Goal: Task Accomplishment & Management: Manage account settings

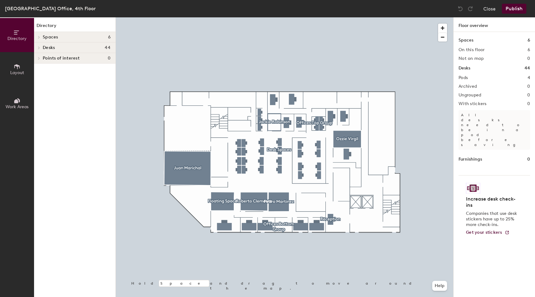
click at [348, 17] on div at bounding box center [285, 17] width 338 height 0
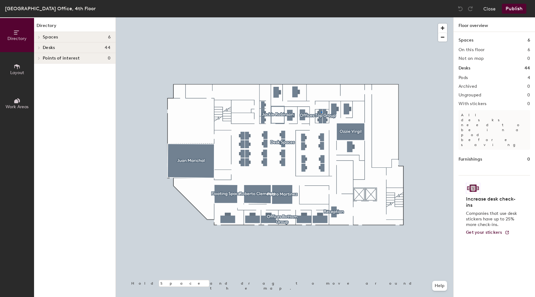
click at [321, 17] on div at bounding box center [285, 17] width 338 height 0
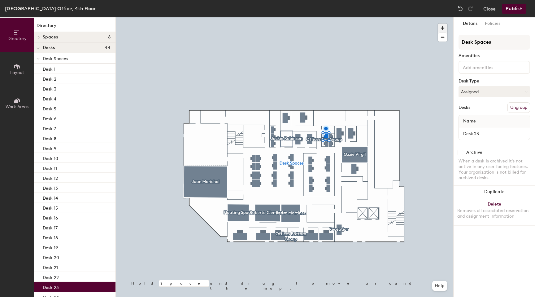
click at [444, 27] on span "button" at bounding box center [442, 28] width 9 height 9
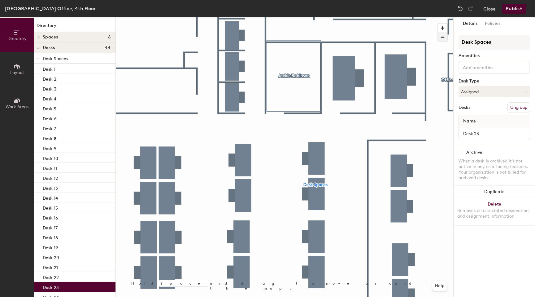
click at [443, 38] on span "button" at bounding box center [442, 37] width 9 height 9
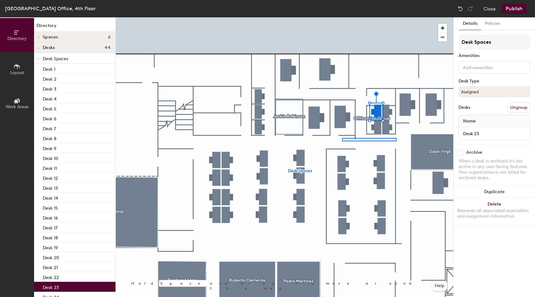
click at [342, 17] on div at bounding box center [285, 17] width 338 height 0
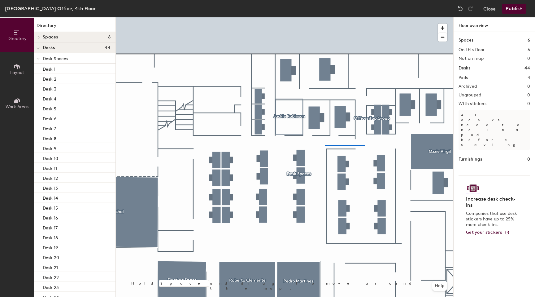
click at [325, 17] on div at bounding box center [285, 17] width 338 height 0
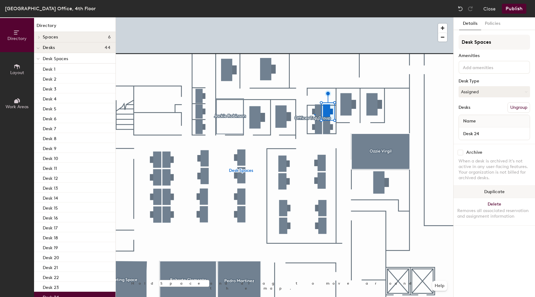
click at [314, 17] on div at bounding box center [285, 17] width 338 height 0
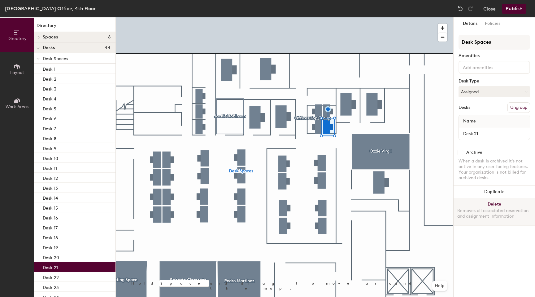
click at [487, 203] on button "Delete Removes all associated reservation and assignment information" at bounding box center [494, 211] width 81 height 27
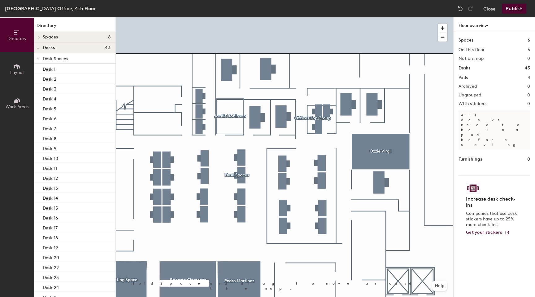
click at [323, 17] on div at bounding box center [285, 17] width 338 height 0
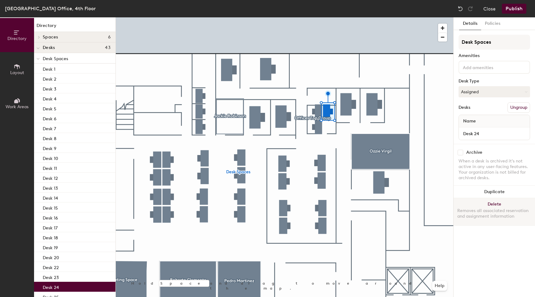
click at [491, 203] on button "Delete Removes all associated reservation and assignment information" at bounding box center [494, 211] width 81 height 27
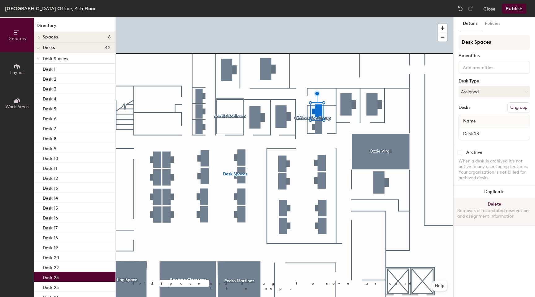
click at [488, 202] on button "Delete Removes all associated reservation and assignment information" at bounding box center [494, 211] width 81 height 27
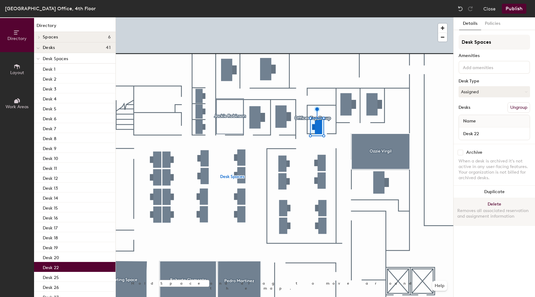
click at [498, 202] on button "Delete Removes all associated reservation and assignment information" at bounding box center [494, 211] width 81 height 27
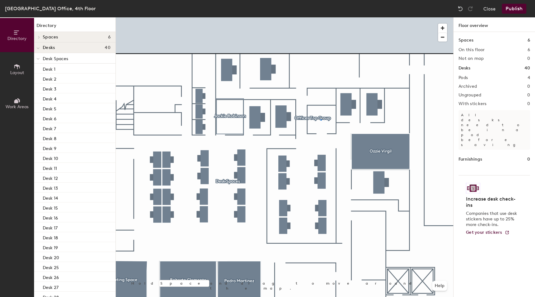
click at [321, 17] on div at bounding box center [285, 17] width 338 height 0
click at [514, 9] on button "Publish" at bounding box center [514, 9] width 24 height 10
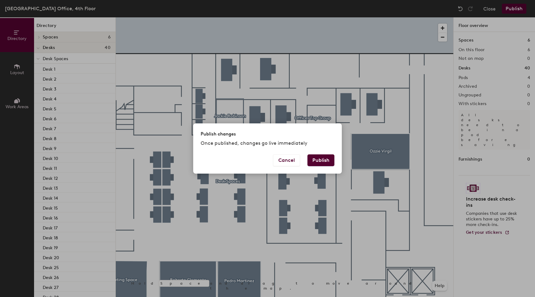
click at [324, 161] on button "Publish" at bounding box center [321, 160] width 27 height 12
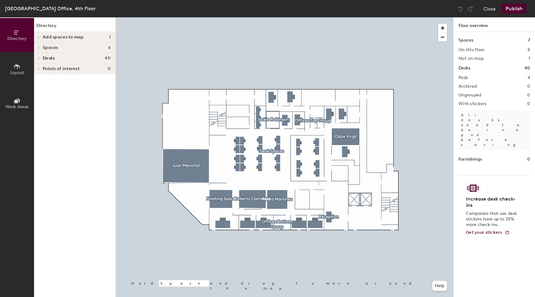
click at [57, 45] on span "Spaces" at bounding box center [50, 47] width 15 height 5
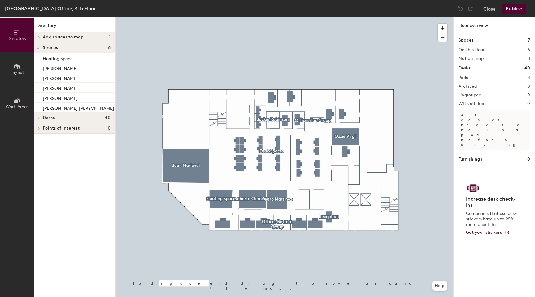
click at [18, 66] on icon at bounding box center [17, 66] width 7 height 7
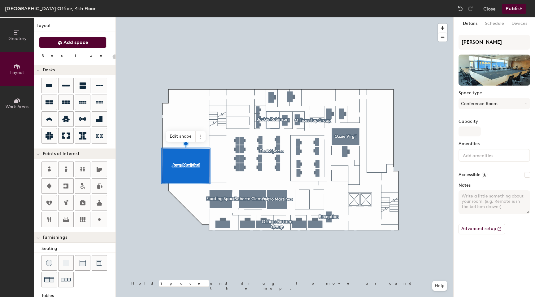
click at [78, 44] on span "Add space" at bounding box center [75, 42] width 25 height 6
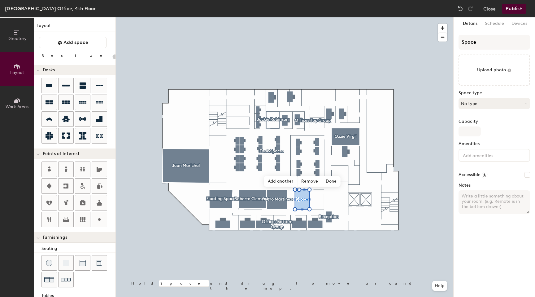
click at [485, 104] on button "No type" at bounding box center [495, 103] width 72 height 11
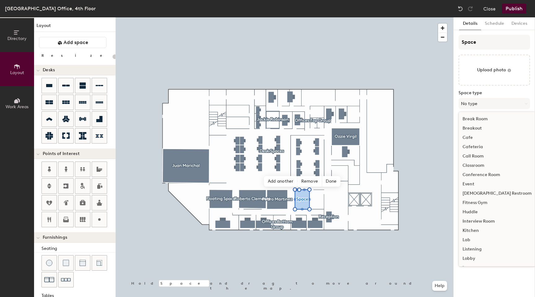
click at [485, 174] on div "Conference Room" at bounding box center [497, 174] width 77 height 9
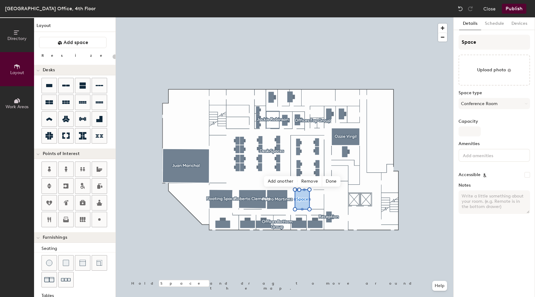
type input "20"
click at [485, 43] on input "Space" at bounding box center [495, 42] width 72 height 15
type input "Spac"
type input "20"
type input "S"
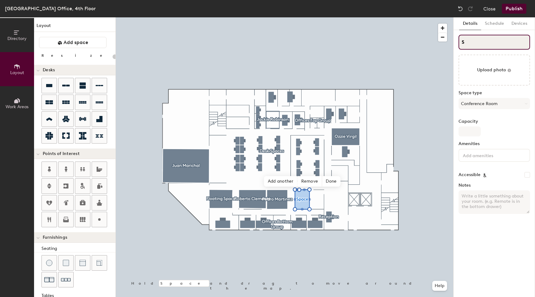
type input "20"
type input "S"
type input "20"
type input "S"
type input "20"
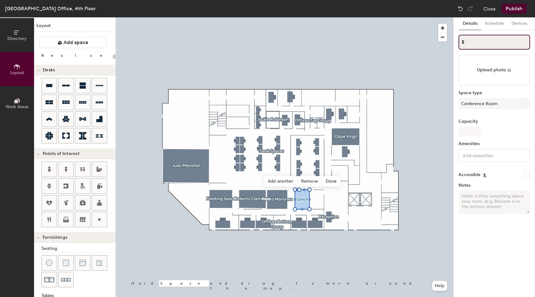
type input "S"
type input "20"
click at [476, 45] on input "S" at bounding box center [495, 42] width 72 height 15
type input "SH"
type input "20"
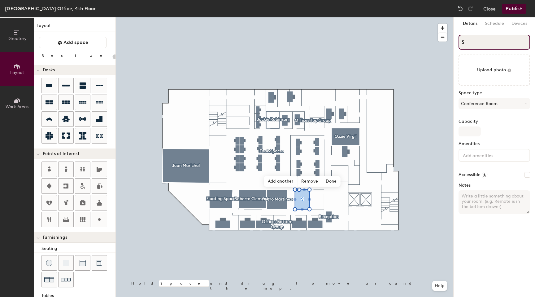
type input "S"
type input "20"
type input "S"
type input "20"
type input "SV"
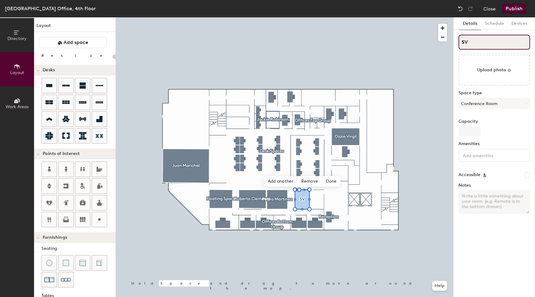
type input "20"
type input "V"
type input "20"
type input "Vl"
type input "20"
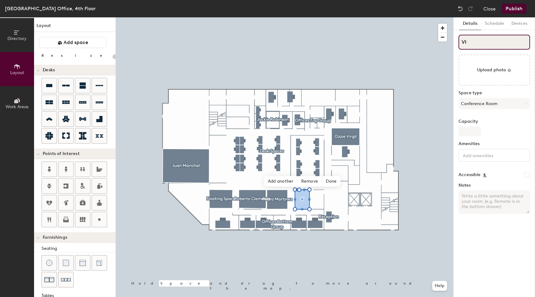
type input "Vla"
type input "20"
type input "Vlad"
type input "20"
type input "Vladim"
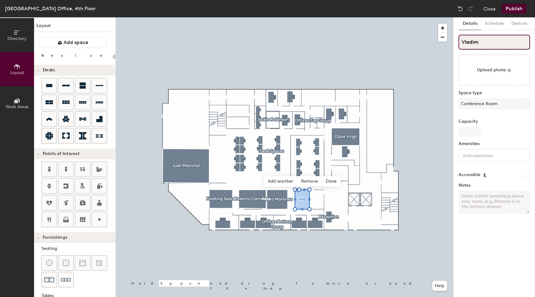
type input "20"
type input "Vladimir"
type input "20"
type input "Vladimir"
type input "20"
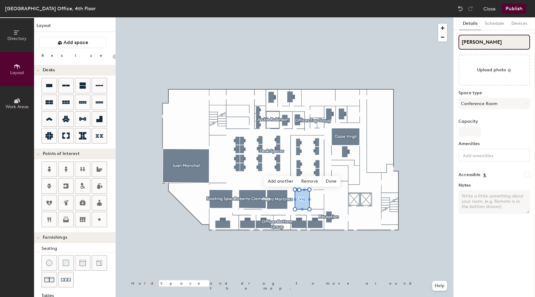
type input "Vladimir G"
type input "20"
type input "Vladimir Gue"
type input "20"
type input "Vladimir Guer"
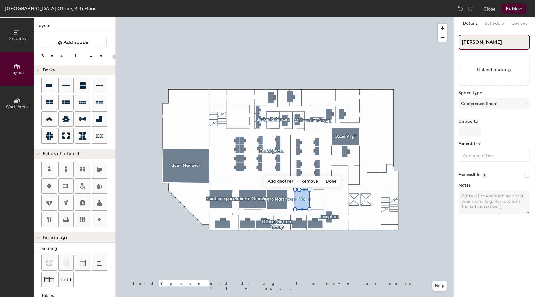
type input "20"
type input "Vladimir Guerr"
type input "20"
type input "Vladimir Guerre"
type input "20"
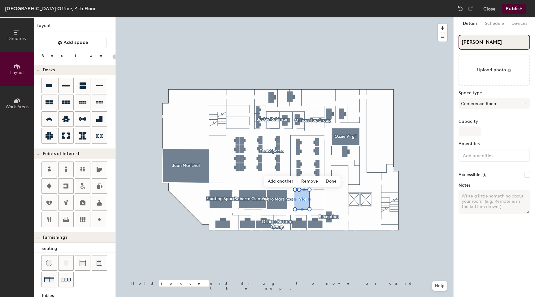
type input "Vladimir Guerreo"
type input "20"
type input "Vladimir Guerreo"
click at [474, 131] on input "Capacity" at bounding box center [470, 131] width 22 height 10
type input "4"
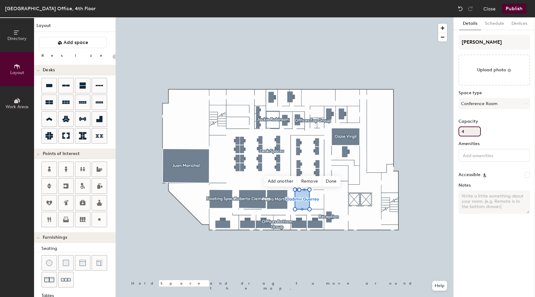
type input "20"
type input "4"
click at [484, 250] on div "Details Schedule Devices Vladimir Guerreo Upload photo Space type Conference Ro…" at bounding box center [494, 156] width 81 height 279
click at [518, 9] on button "Publish" at bounding box center [514, 9] width 24 height 10
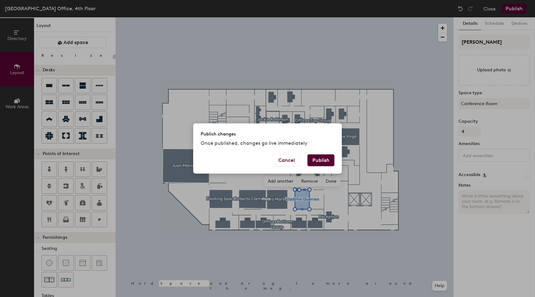
click at [324, 163] on button "Publish" at bounding box center [321, 160] width 27 height 12
type input "20"
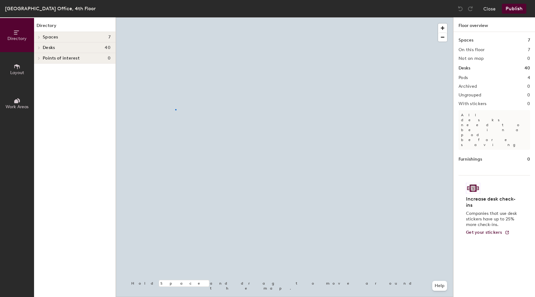
click at [175, 17] on div at bounding box center [285, 17] width 338 height 0
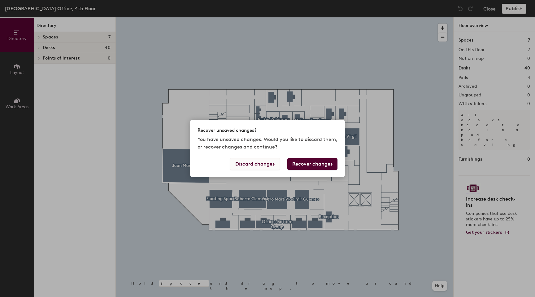
click at [265, 165] on button "Discard changes" at bounding box center [255, 164] width 50 height 12
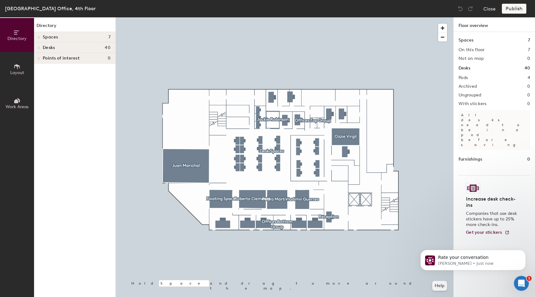
click at [182, 17] on div at bounding box center [285, 17] width 338 height 0
click at [77, 49] on h4 "Desks 40" at bounding box center [77, 47] width 68 height 5
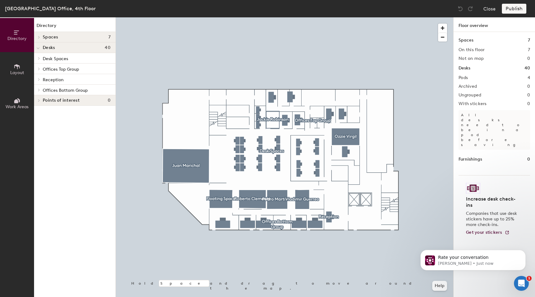
click at [60, 37] on h4 "Spaces 7" at bounding box center [77, 37] width 68 height 5
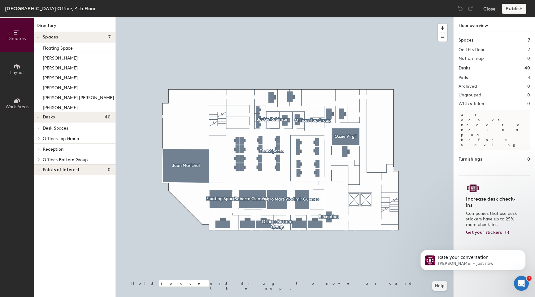
click at [20, 63] on icon at bounding box center [17, 66] width 7 height 7
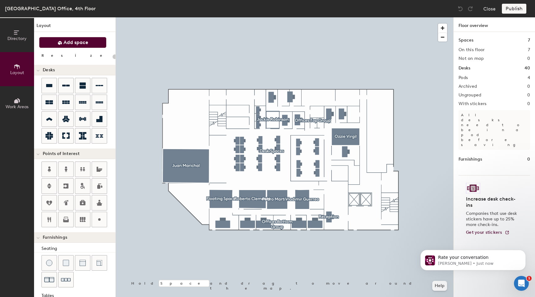
click at [79, 44] on span "Add space" at bounding box center [75, 42] width 25 height 6
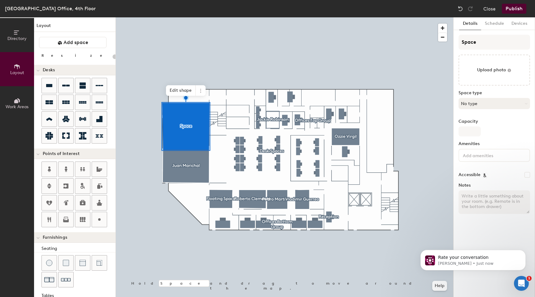
click at [472, 103] on button "No type" at bounding box center [495, 103] width 72 height 11
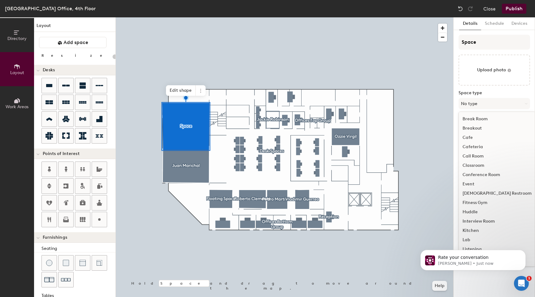
click at [482, 147] on div "Cafeteria" at bounding box center [497, 146] width 77 height 9
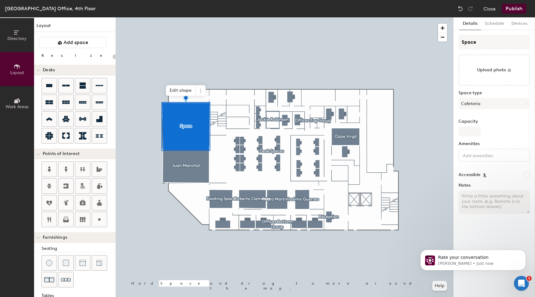
type input "20"
click at [482, 43] on input "Space" at bounding box center [495, 42] width 72 height 15
type input "Spac"
type input "20"
type input "S"
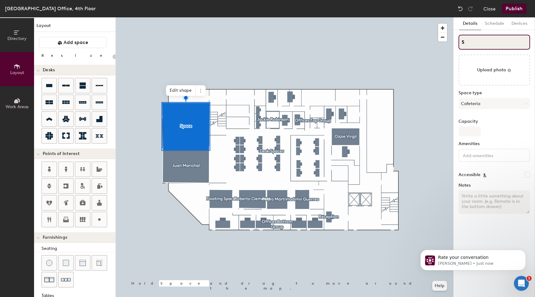
type input "20"
type input "S"
type input "20"
type input "S"
type input "20"
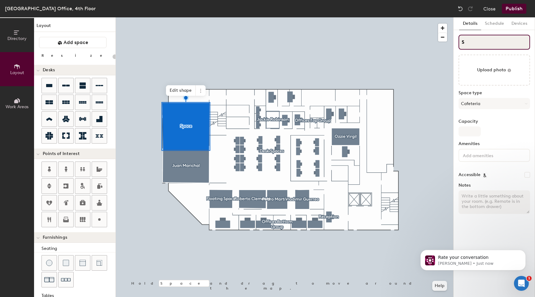
type input "SC"
type input "20"
type input "SCa"
type input "20"
type input "SCaf"
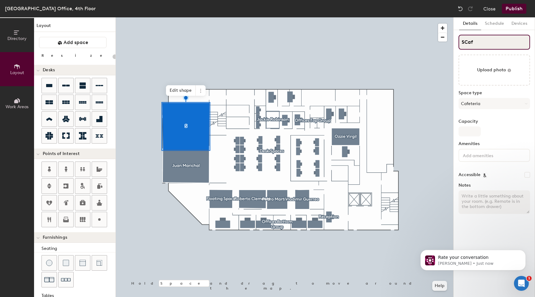
type input "20"
type input "SCafe"
type input "20"
type input "SCafe\"
type input "20"
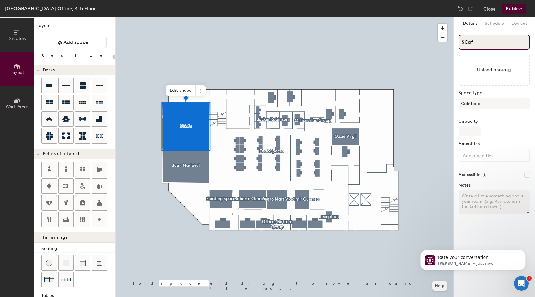
type input "SCa"
type input "20"
type input "SC"
type input "20"
type input "S"
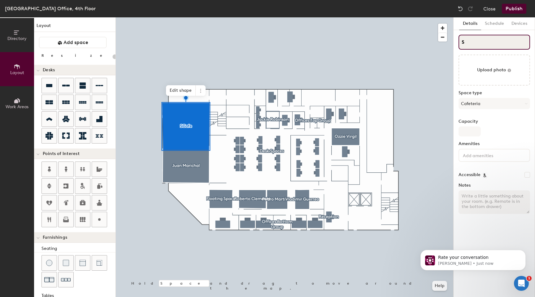
type input "20"
type input "S"
type input "20"
type input "SC"
type input "20"
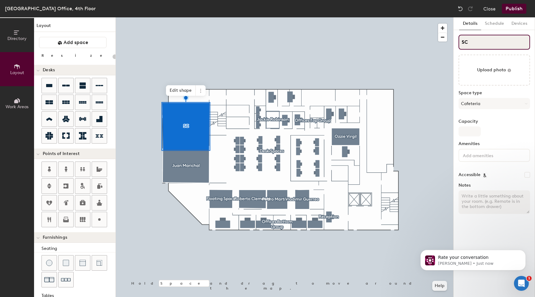
type input "S\C"
type input "20"
type input "C"
type input "20"
type input "Ca"
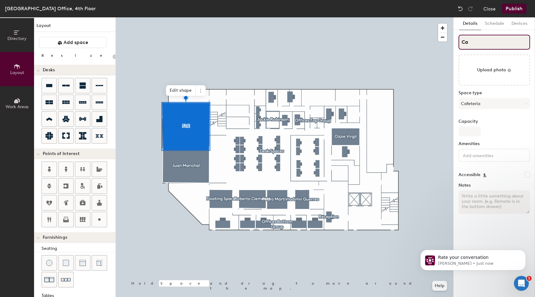
type input "20"
type input "Caf"
type input "20"
type input "Cafe"
type input "20"
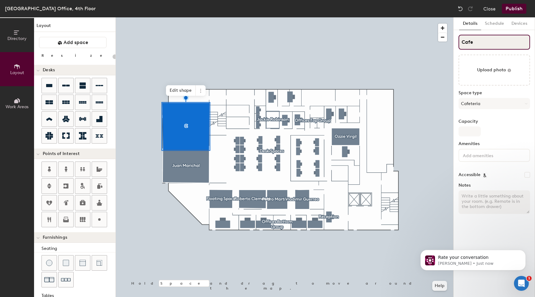
type input "Cafet"
type input "20"
type input "Cafeter"
type input "20"
type input "Cafeteri"
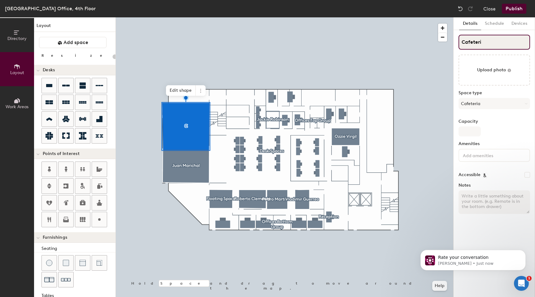
type input "20"
type input "Cafeteria"
type input "20"
type input "Cafeteria"
click html "Rate your conversation Robin • 1m ago"
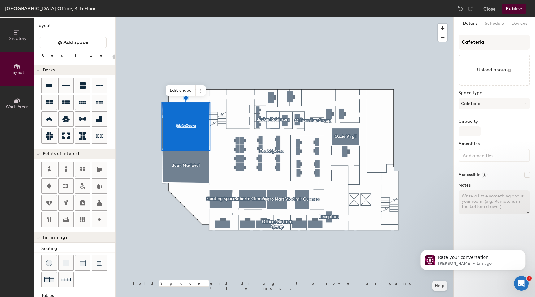
click at [516, 9] on button "Publish" at bounding box center [514, 9] width 24 height 10
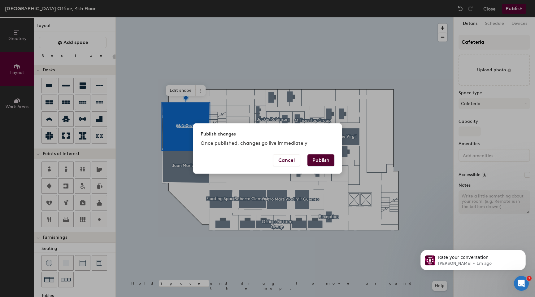
click at [328, 161] on button "Publish" at bounding box center [321, 160] width 27 height 12
type input "20"
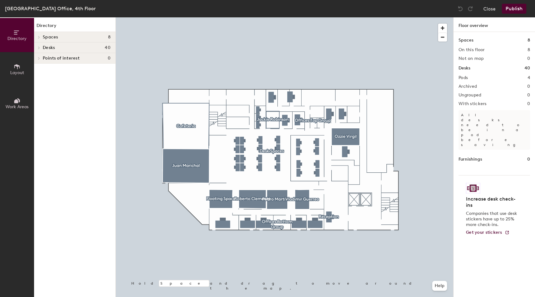
click at [204, 17] on div at bounding box center [285, 17] width 338 height 0
click at [40, 56] on div at bounding box center [38, 58] width 8 height 10
click at [24, 102] on button "Work Areas" at bounding box center [17, 103] width 34 height 34
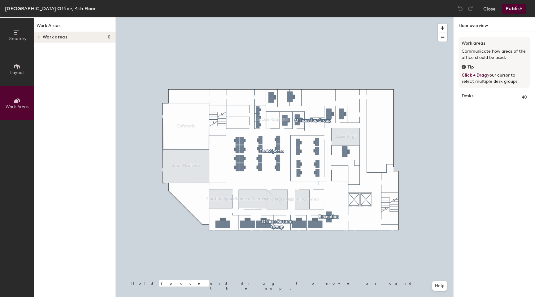
click at [18, 72] on span "Layout" at bounding box center [17, 72] width 14 height 5
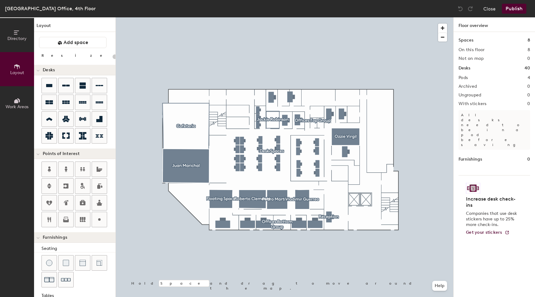
click at [488, 3] on div "[GEOGRAPHIC_DATA] Office, 4th Floor Close Publish" at bounding box center [267, 8] width 535 height 17
click at [488, 8] on button "Close" at bounding box center [489, 9] width 12 height 10
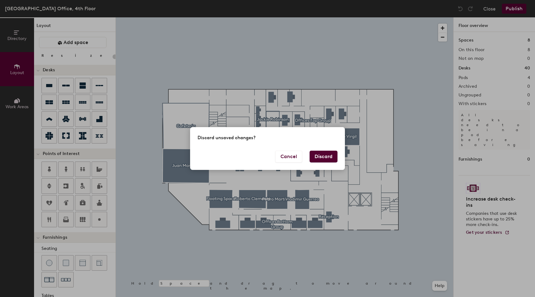
click at [328, 157] on button "Discard" at bounding box center [324, 157] width 28 height 12
type input "20"
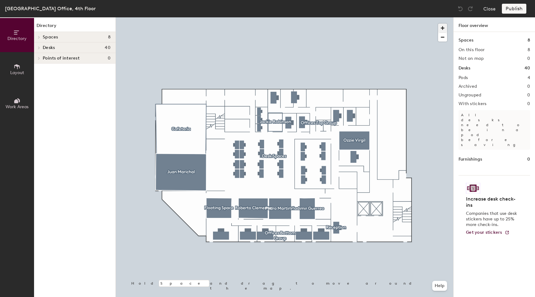
click at [440, 26] on span "button" at bounding box center [442, 28] width 9 height 9
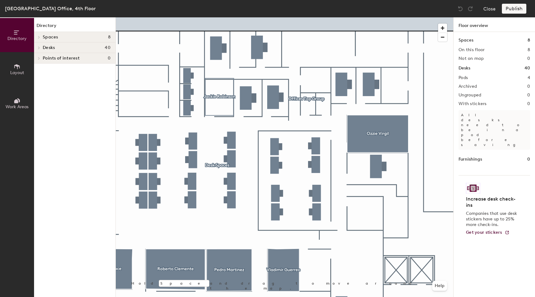
click at [48, 35] on span "Spaces" at bounding box center [50, 37] width 15 height 5
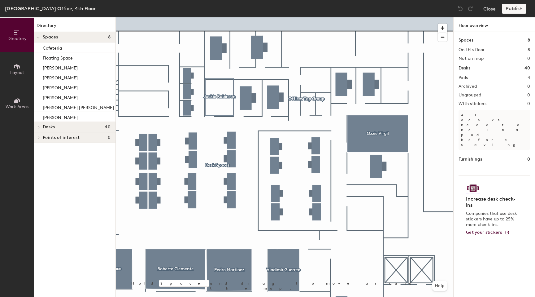
click at [14, 67] on icon at bounding box center [17, 66] width 7 height 7
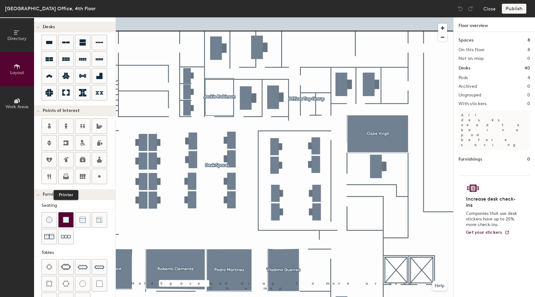
scroll to position [42, 0]
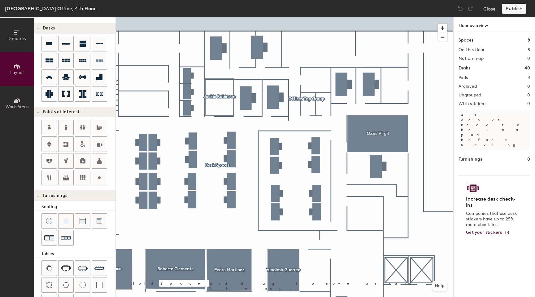
click at [20, 93] on button "Work Areas" at bounding box center [17, 103] width 34 height 34
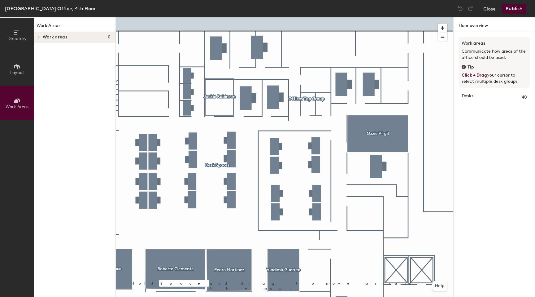
scroll to position [0, 0]
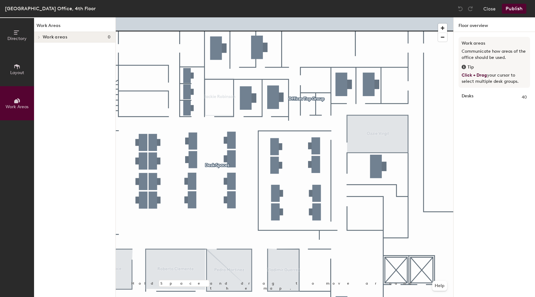
click at [40, 34] on div at bounding box center [38, 37] width 8 height 10
click at [39, 35] on span at bounding box center [38, 37] width 3 height 5
click at [16, 72] on span "Layout" at bounding box center [17, 72] width 14 height 5
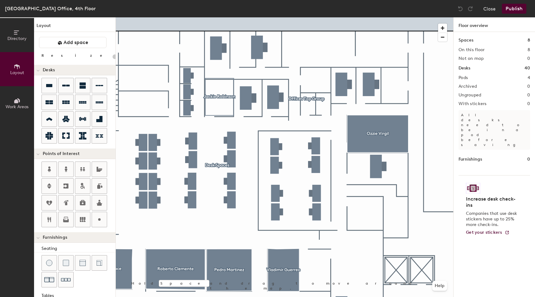
click at [13, 37] on span "Directory" at bounding box center [16, 38] width 19 height 5
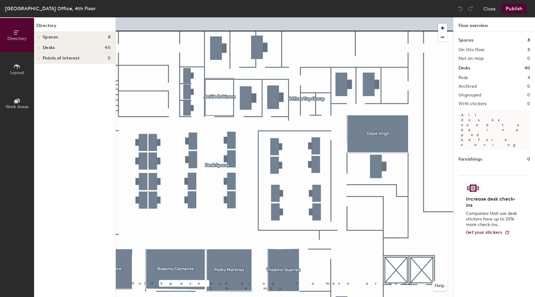
click at [40, 36] on icon at bounding box center [39, 37] width 2 height 3
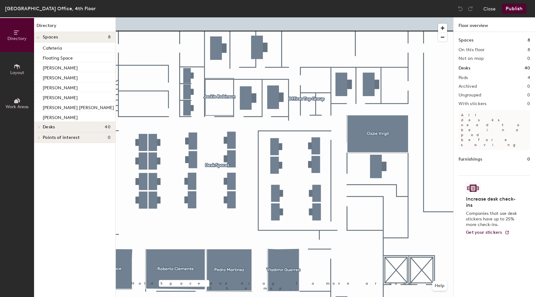
click at [40, 36] on div at bounding box center [38, 37] width 8 height 10
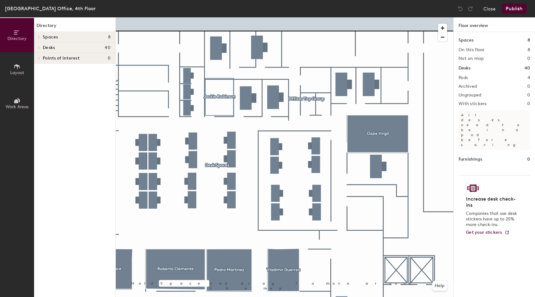
click at [41, 48] on span at bounding box center [38, 47] width 5 height 3
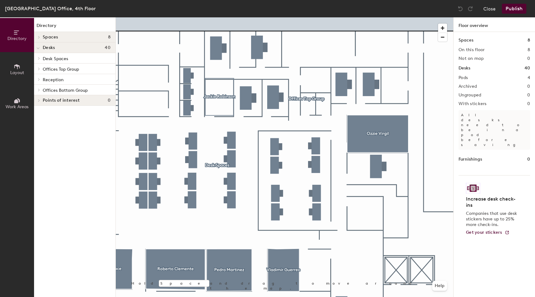
click at [40, 67] on span at bounding box center [38, 68] width 5 height 3
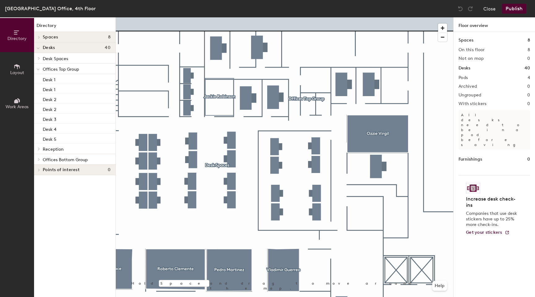
click at [40, 68] on div at bounding box center [38, 68] width 8 height 10
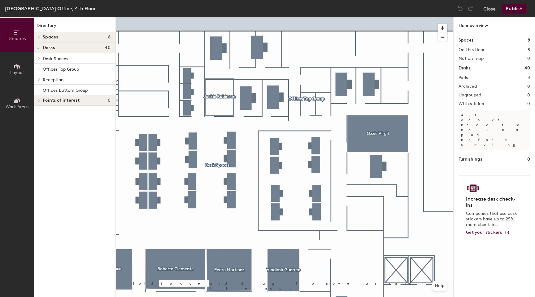
click at [39, 57] on icon at bounding box center [39, 58] width 2 height 3
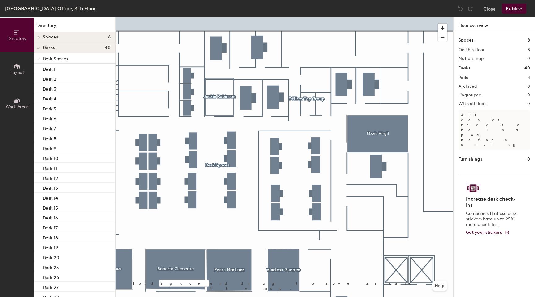
click at [39, 57] on span at bounding box center [38, 58] width 3 height 5
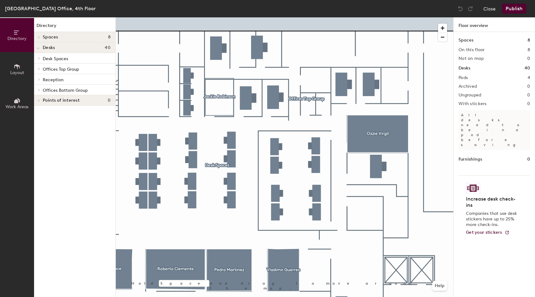
click at [19, 65] on icon at bounding box center [17, 66] width 6 height 5
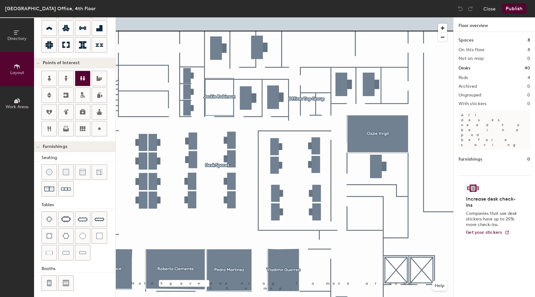
scroll to position [94, 0]
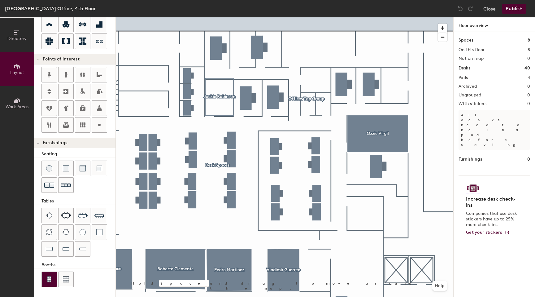
click at [50, 279] on img at bounding box center [49, 279] width 6 height 6
click at [310, 105] on div "Directory Layout Work Areas Layout Add space Resize Desks Points of Interest Fu…" at bounding box center [267, 156] width 535 height 279
click at [304, 110] on span "Delete" at bounding box center [303, 112] width 22 height 11
click at [300, 143] on span "Delete" at bounding box center [303, 142] width 22 height 11
click at [314, 131] on span "Delete" at bounding box center [316, 134] width 22 height 11
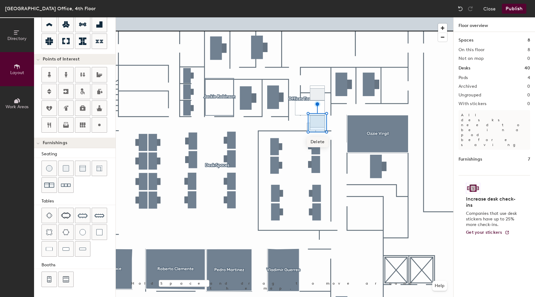
click at [317, 142] on span "Delete" at bounding box center [318, 142] width 22 height 11
click at [320, 144] on span "Delete" at bounding box center [321, 143] width 22 height 11
click at [320, 17] on div at bounding box center [285, 17] width 338 height 0
click at [318, 110] on span "Delete" at bounding box center [318, 112] width 22 height 11
click at [312, 17] on div at bounding box center [285, 17] width 338 height 0
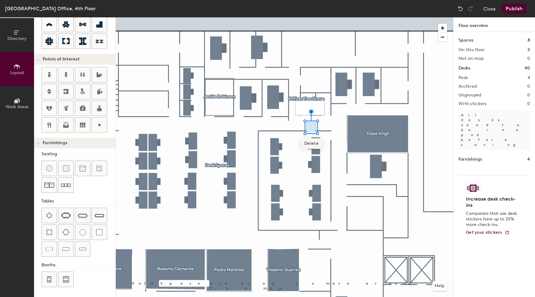
click at [311, 142] on span "Delete" at bounding box center [312, 143] width 22 height 11
click at [312, 17] on div at bounding box center [285, 17] width 338 height 0
click at [310, 125] on span "Delete" at bounding box center [311, 127] width 22 height 11
click at [311, 122] on span "Delete" at bounding box center [312, 125] width 22 height 11
click at [321, 17] on div at bounding box center [285, 17] width 338 height 0
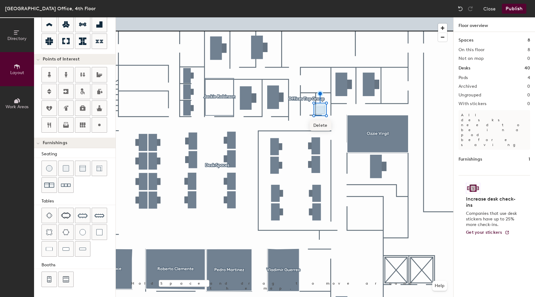
click at [318, 123] on span "Delete" at bounding box center [321, 125] width 22 height 11
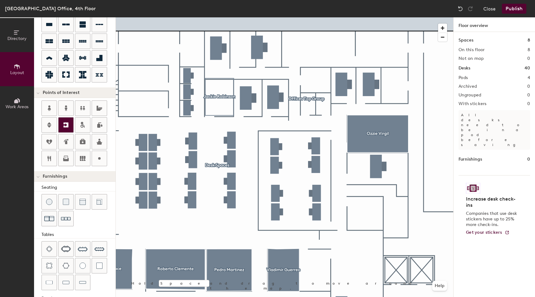
scroll to position [60, 0]
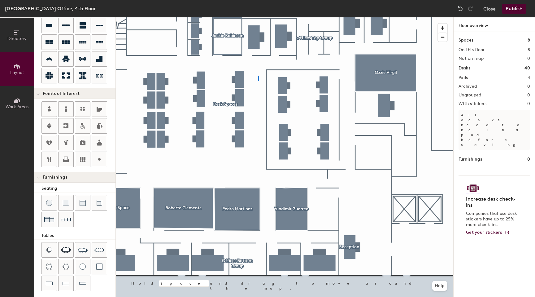
click at [258, 17] on div at bounding box center [285, 17] width 338 height 0
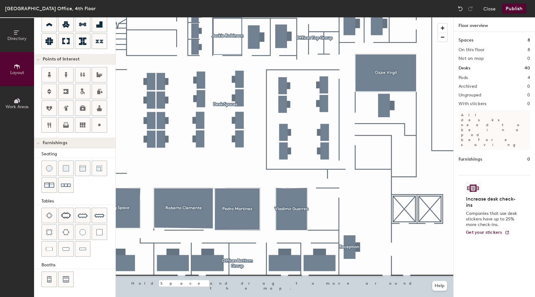
click at [322, 24] on div "Directory Layout Work Areas Layout Add space Resize Desks Points of Interest Fu…" at bounding box center [267, 156] width 535 height 279
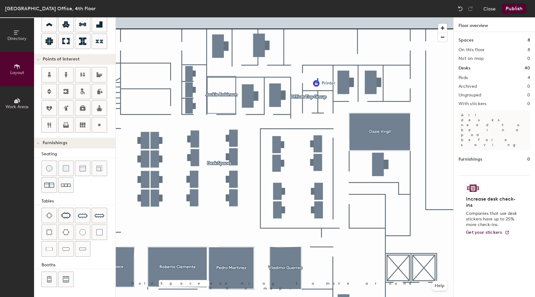
drag, startPoint x: 70, startPoint y: 128, endPoint x: 317, endPoint y: 78, distance: 251.8
click at [317, 17] on div at bounding box center [285, 17] width 338 height 0
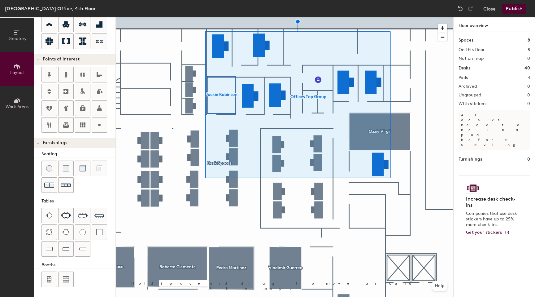
click at [172, 17] on div at bounding box center [285, 17] width 338 height 0
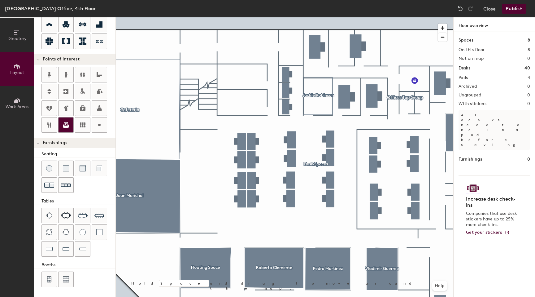
click at [69, 125] on icon at bounding box center [65, 124] width 7 height 7
click at [201, 137] on div "Directory Layout Work Areas Layout Add space Resize Desks Points of Interest Fu…" at bounding box center [267, 156] width 535 height 279
drag, startPoint x: 69, startPoint y: 125, endPoint x: 199, endPoint y: 135, distance: 130.5
click at [199, 17] on div at bounding box center [285, 17] width 338 height 0
click at [201, 146] on span "Edit" at bounding box center [201, 149] width 16 height 11
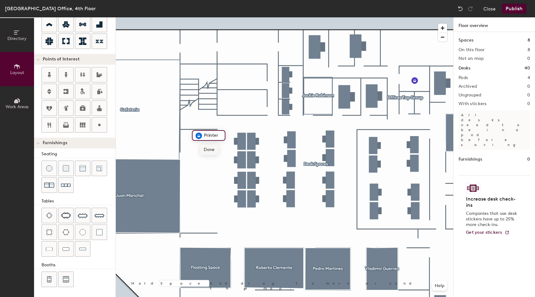
click at [197, 17] on div at bounding box center [285, 17] width 338 height 0
click at [87, 195] on div "Seating Tables Booths" at bounding box center [74, 220] width 81 height 138
click at [244, 78] on div "Directory Layout Work Areas Layout Add space Resize Desks Points of Interest Fu…" at bounding box center [267, 156] width 535 height 279
type input "20"
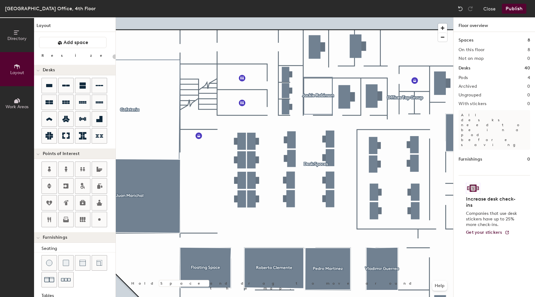
scroll to position [94, 0]
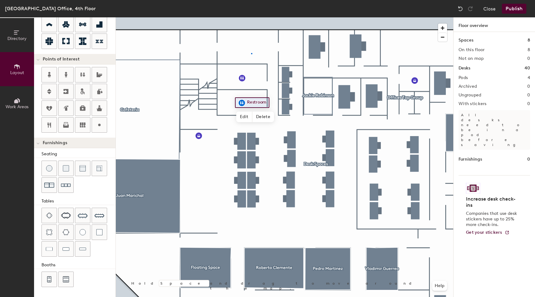
click at [251, 17] on div at bounding box center [285, 17] width 338 height 0
click at [255, 17] on div at bounding box center [285, 17] width 338 height 0
click at [247, 17] on div at bounding box center [285, 17] width 338 height 0
click at [229, 17] on div at bounding box center [285, 17] width 338 height 0
click at [243, 17] on div at bounding box center [285, 17] width 338 height 0
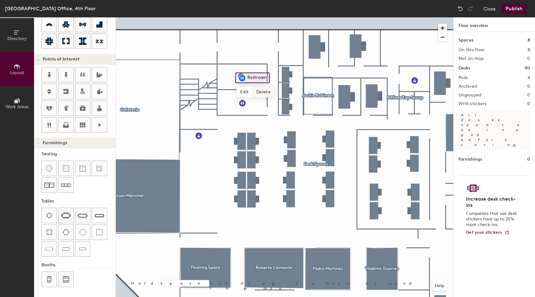
click at [261, 92] on span "Delete" at bounding box center [264, 92] width 22 height 11
click at [260, 89] on span "Delete" at bounding box center [263, 90] width 22 height 11
click at [242, 17] on div at bounding box center [285, 17] width 338 height 0
click at [265, 116] on span "Delete" at bounding box center [264, 117] width 22 height 11
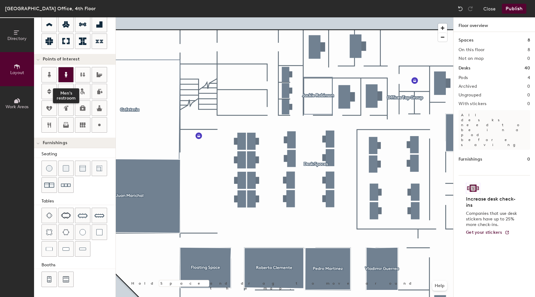
click at [67, 78] on div at bounding box center [66, 74] width 15 height 15
click at [242, 77] on div "Directory Layout Work Areas Layout Add space Resize Desks Points of Interest Fu…" at bounding box center [267, 156] width 535 height 279
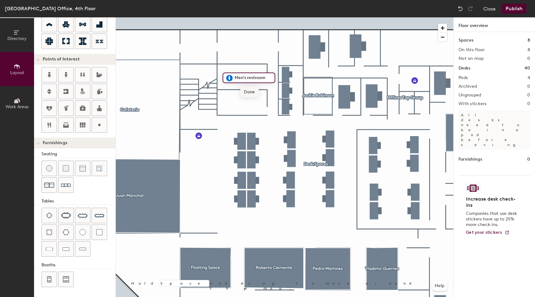
click at [245, 91] on span "Done" at bounding box center [249, 92] width 18 height 11
click at [246, 90] on span "Delete" at bounding box center [251, 92] width 22 height 11
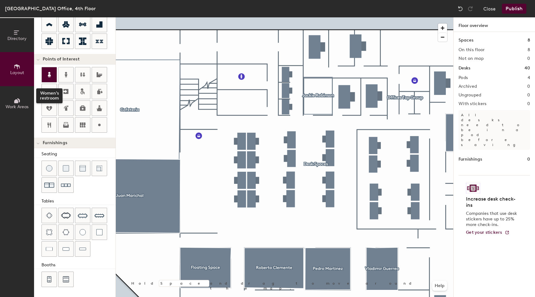
click at [50, 72] on icon at bounding box center [49, 74] width 7 height 7
click at [242, 103] on div "Directory Layout Work Areas Layout Add space Resize Desks Points of Interest Fu…" at bounding box center [267, 156] width 535 height 279
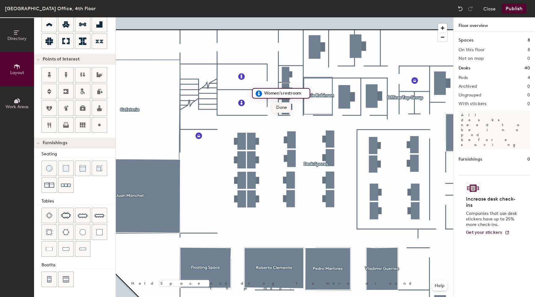
click at [280, 105] on span "Done" at bounding box center [282, 107] width 18 height 11
click at [275, 107] on span "Delete" at bounding box center [280, 107] width 22 height 11
click at [514, 10] on button "Publish" at bounding box center [514, 9] width 24 height 10
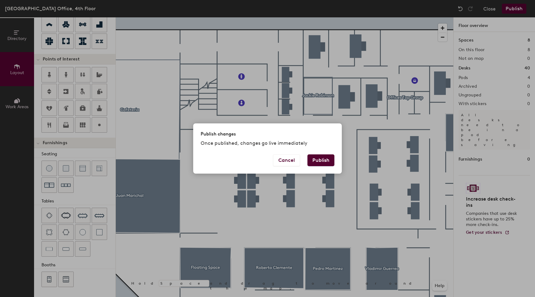
click at [325, 161] on button "Publish" at bounding box center [321, 160] width 27 height 12
type input "20"
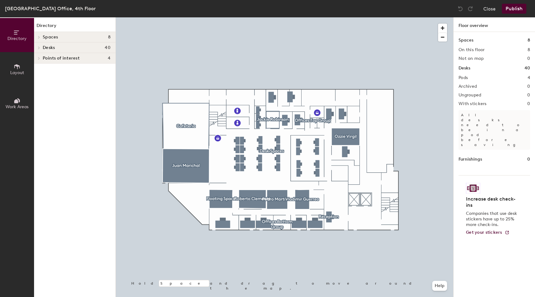
click at [20, 76] on button "Layout" at bounding box center [17, 69] width 34 height 34
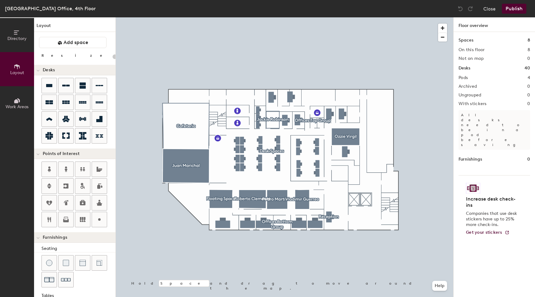
click at [324, 211] on div "Directory Layout Work Areas Layout Add space Resize Desks Points of Interest Fu…" at bounding box center [267, 156] width 535 height 279
click at [97, 200] on icon at bounding box center [99, 202] width 7 height 7
click at [352, 237] on span "Done" at bounding box center [351, 237] width 18 height 11
click at [347, 17] on div at bounding box center [285, 17] width 338 height 0
click at [102, 219] on icon at bounding box center [99, 219] width 7 height 7
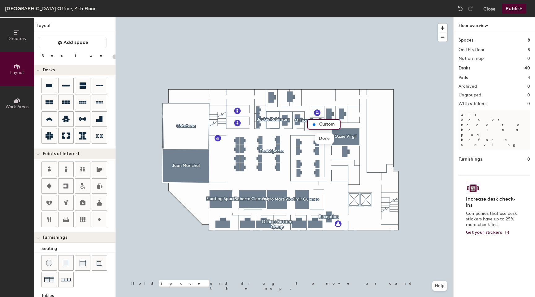
type input "20"
type input "Phone Booth"
click at [330, 138] on span "Done" at bounding box center [330, 138] width 18 height 11
type input "20"
click at [316, 138] on span "Edit" at bounding box center [316, 138] width 16 height 11
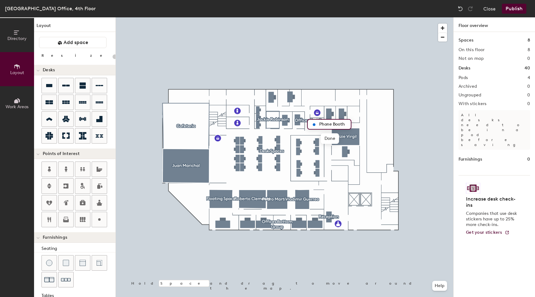
click at [348, 124] on div "Phone Booth" at bounding box center [329, 124] width 44 height 11
click at [347, 124] on input "Phone Booth" at bounding box center [333, 124] width 31 height 9
type input "Phone Booth 1 & 2"
click at [340, 138] on span "Done" at bounding box center [338, 138] width 18 height 11
click at [518, 10] on button "Publish" at bounding box center [514, 9] width 24 height 10
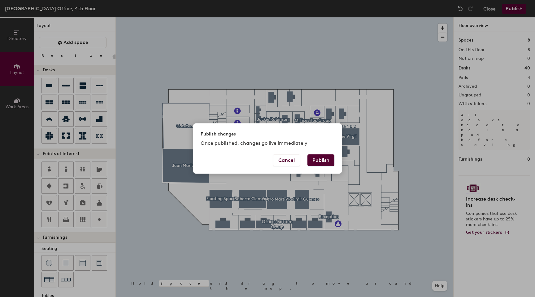
click at [320, 160] on button "Publish" at bounding box center [321, 160] width 27 height 12
type input "20"
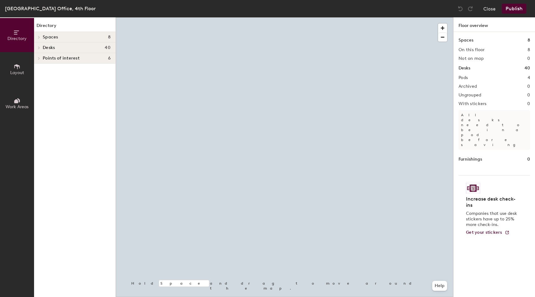
click at [21, 70] on span "Layout" at bounding box center [17, 72] width 14 height 5
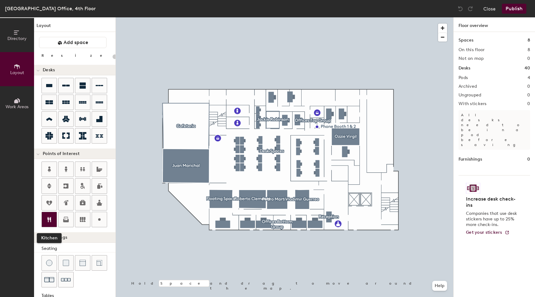
click at [50, 219] on icon at bounding box center [49, 219] width 4 height 5
click at [202, 107] on span "Done" at bounding box center [198, 109] width 18 height 11
click at [238, 17] on div at bounding box center [285, 17] width 338 height 0
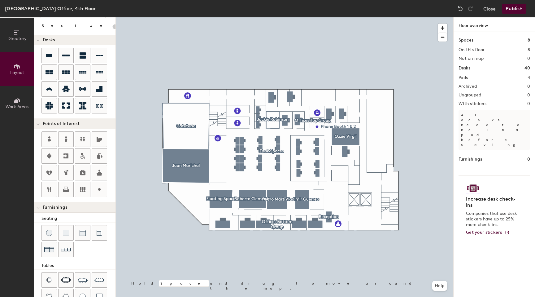
scroll to position [31, 0]
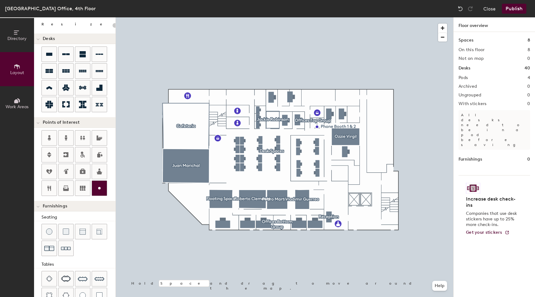
click at [101, 188] on icon at bounding box center [99, 187] width 7 height 7
type input "20"
type input "Mothers Room"
click at [280, 110] on span "Done" at bounding box center [276, 112] width 18 height 11
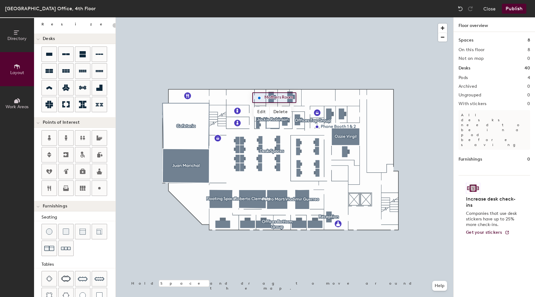
click at [516, 7] on button "Publish" at bounding box center [514, 9] width 24 height 10
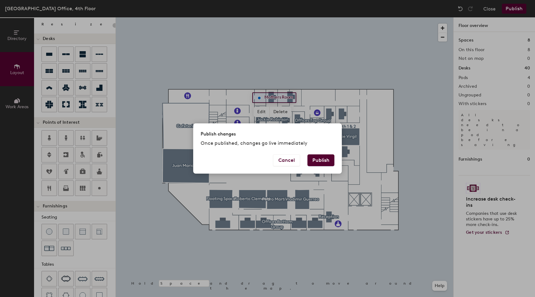
click at [328, 161] on button "Publish" at bounding box center [321, 160] width 27 height 12
type input "20"
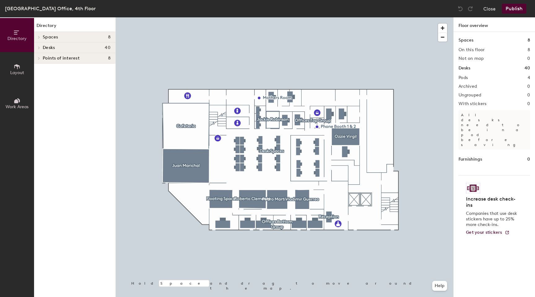
click at [22, 68] on button "Layout" at bounding box center [17, 69] width 34 height 34
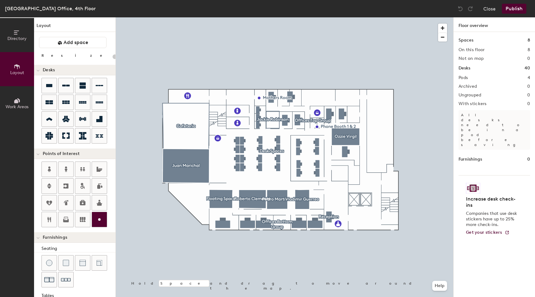
click at [98, 217] on icon at bounding box center [99, 219] width 7 height 7
type input "20"
type input "Break Room"
click at [256, 112] on span "Done" at bounding box center [252, 110] width 18 height 11
click at [100, 219] on circle at bounding box center [99, 219] width 2 height 2
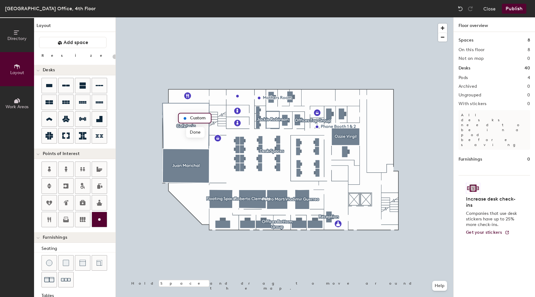
type input "20"
type input "Cafeteria"
click at [200, 132] on span "Done" at bounding box center [198, 132] width 18 height 11
click at [98, 216] on icon at bounding box center [99, 219] width 7 height 7
type input "20"
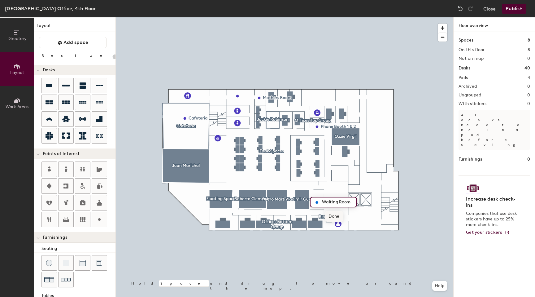
type input "Waiting Room"
click at [334, 216] on span "Done" at bounding box center [334, 216] width 18 height 11
click at [510, 9] on button "Publish" at bounding box center [514, 9] width 24 height 10
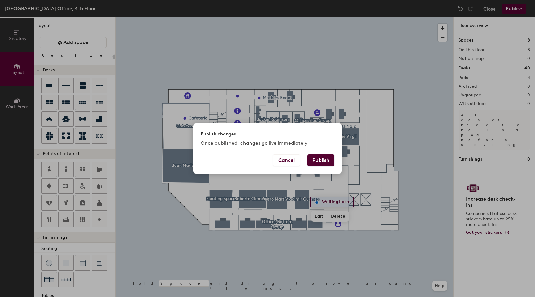
click at [330, 160] on button "Publish" at bounding box center [321, 160] width 27 height 12
type input "20"
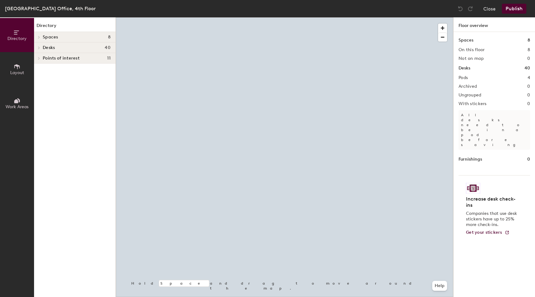
click at [10, 70] on span "Layout" at bounding box center [17, 72] width 14 height 5
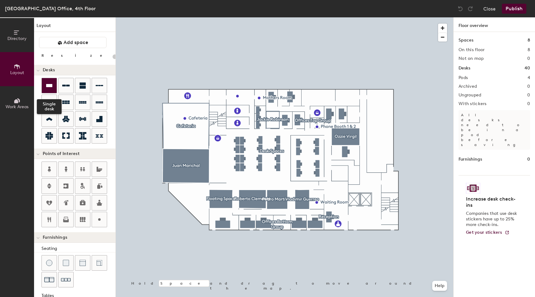
click at [54, 87] on div at bounding box center [49, 85] width 15 height 15
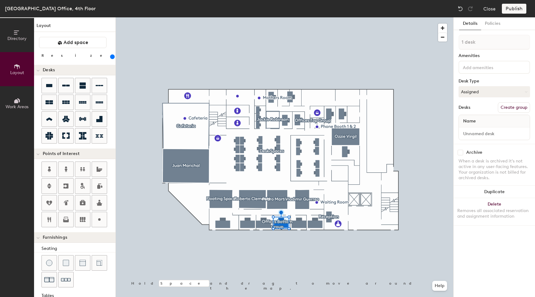
click at [520, 11] on div "Publish" at bounding box center [516, 9] width 28 height 10
click at [252, 17] on div at bounding box center [285, 17] width 338 height 0
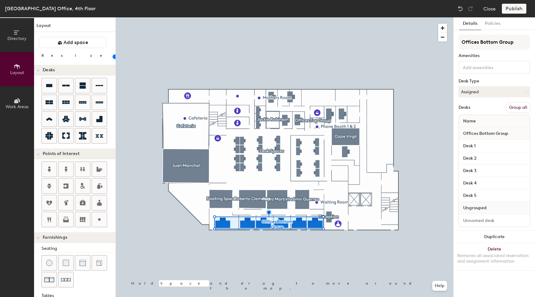
click at [490, 209] on div "Ungrouped" at bounding box center [494, 208] width 71 height 12
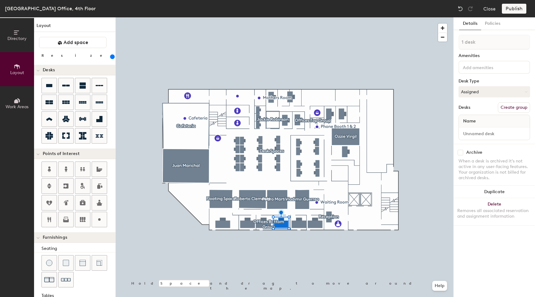
type input "300"
click at [266, 17] on div at bounding box center [285, 17] width 338 height 0
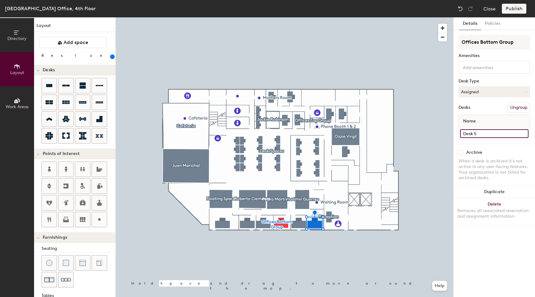
click at [483, 134] on input "Desk 5" at bounding box center [494, 133] width 68 height 9
type input "Desk 6"
click at [480, 138] on input "Desk 4" at bounding box center [494, 133] width 68 height 9
click at [481, 136] on input "Desk 4" at bounding box center [494, 133] width 68 height 9
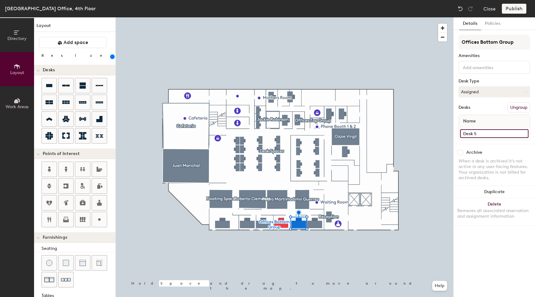
type input "Desk 5"
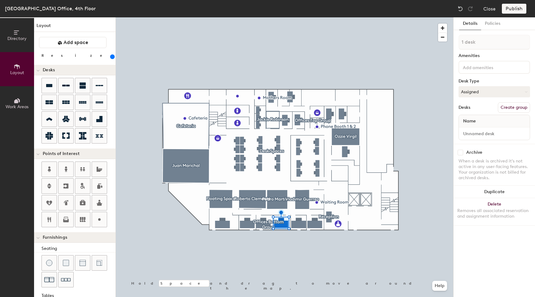
type input "300"
click at [304, 17] on div at bounding box center [285, 17] width 338 height 0
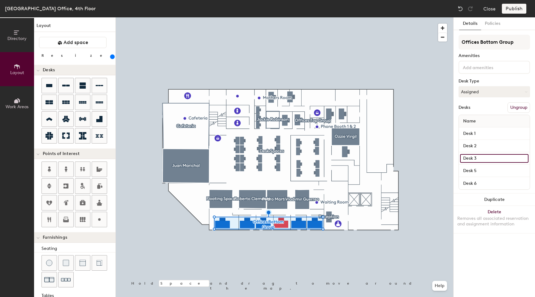
click at [485, 158] on input "Desk 3" at bounding box center [494, 158] width 68 height 9
type input "Desk 4"
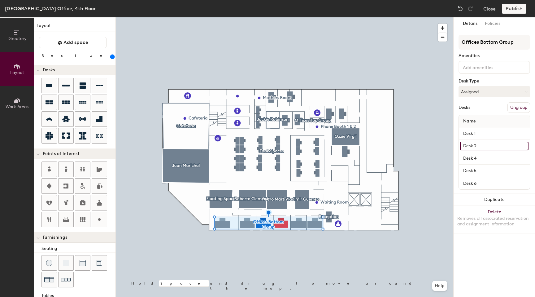
click at [485, 146] on input "Desk 2" at bounding box center [494, 146] width 68 height 9
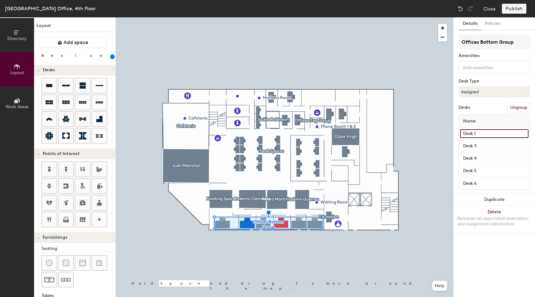
click at [481, 134] on input "Desk 1" at bounding box center [494, 133] width 68 height 9
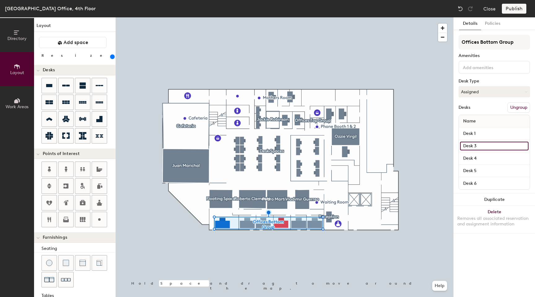
click at [473, 145] on input "Desk 3" at bounding box center [494, 146] width 68 height 9
click at [482, 147] on input "Desk 3" at bounding box center [494, 146] width 68 height 9
type input "Desk 2"
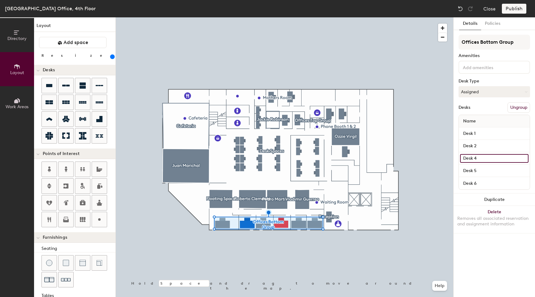
click at [483, 157] on input "Desk 4" at bounding box center [494, 158] width 68 height 9
click at [483, 158] on input "Desk 4" at bounding box center [494, 158] width 68 height 9
type input "Desk 3"
click at [482, 168] on input "Desk 5" at bounding box center [494, 170] width 68 height 9
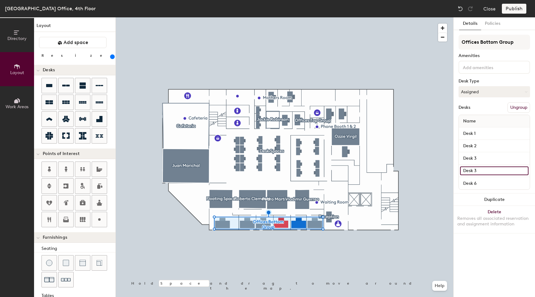
click at [482, 171] on input "Desk 3" at bounding box center [494, 170] width 68 height 9
type input "Desk 4"
click at [480, 183] on input "Desk 6" at bounding box center [494, 183] width 68 height 9
click at [522, 10] on div "Publish" at bounding box center [516, 9] width 28 height 10
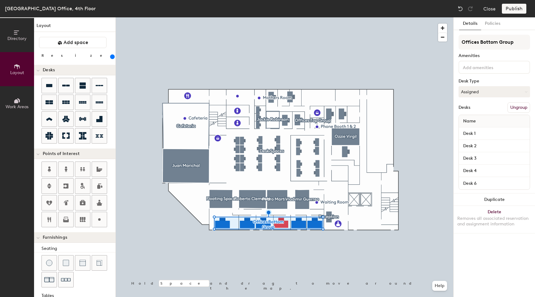
click at [519, 10] on div "Publish" at bounding box center [516, 9] width 28 height 10
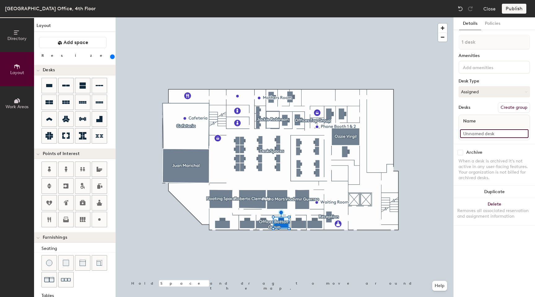
type input "300"
click at [485, 135] on input at bounding box center [494, 133] width 68 height 9
type input "D"
type input "300"
type input "De"
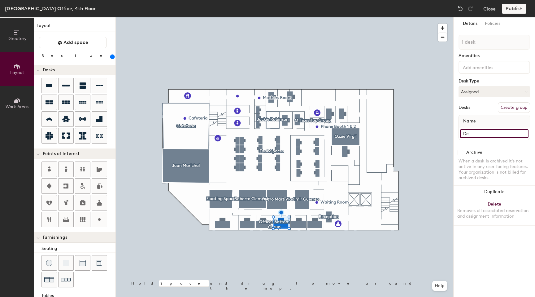
type input "300"
type input "Des"
type input "300"
type input "Desk"
type input "300"
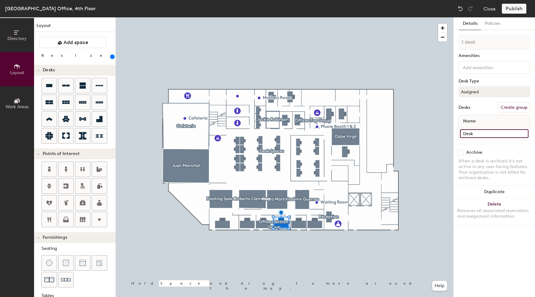
type input "Desk"
type input "300"
type input "Desk 4"
type input "300"
type input "Desk 4"
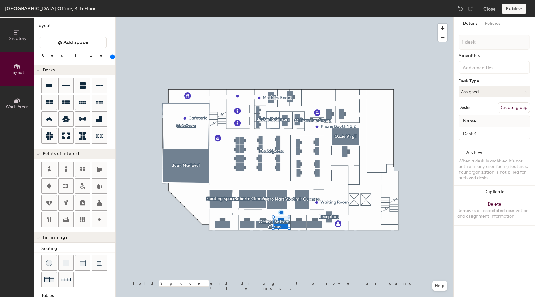
click at [481, 101] on div "1 desk Amenities Desk Type Assigned Desks Create group Name Desk 4" at bounding box center [495, 89] width 72 height 109
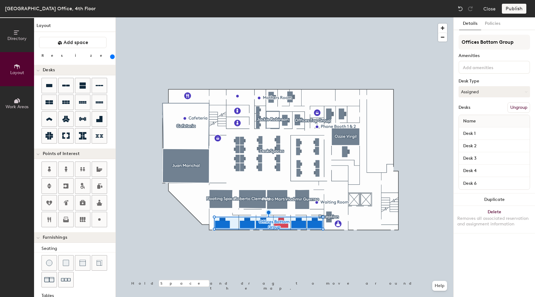
click at [523, 109] on button "Ungroup" at bounding box center [519, 107] width 23 height 11
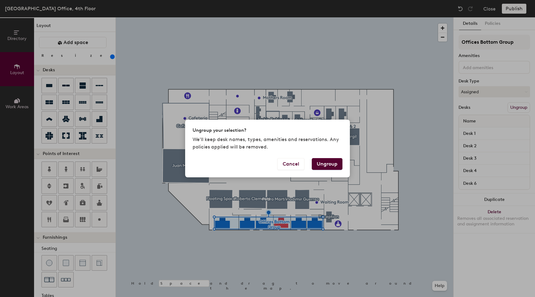
click at [321, 162] on button "Ungroup" at bounding box center [327, 164] width 31 height 12
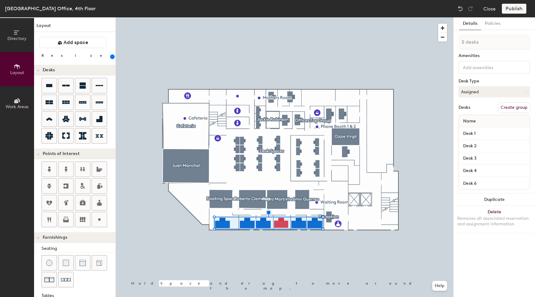
click at [518, 6] on div "Publish" at bounding box center [516, 9] width 28 height 10
click at [480, 63] on input at bounding box center [490, 66] width 56 height 7
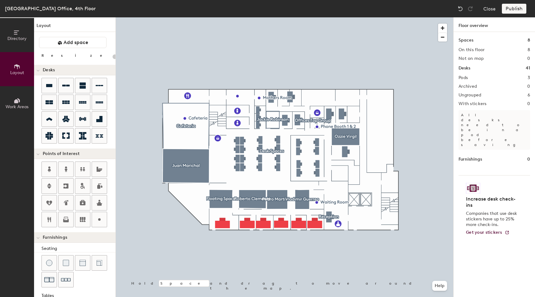
click at [427, 17] on div at bounding box center [285, 17] width 338 height 0
type input "300"
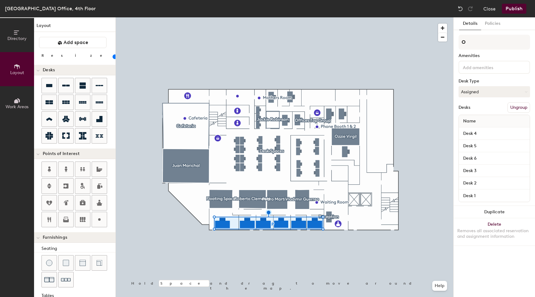
type input "20"
type input "Of"
type input "20"
type input "Offic"
type input "20"
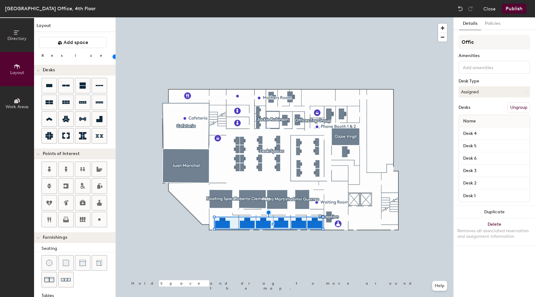
type input "Office"
type input "20"
type input "Office"
type input "20"
type input "Office B"
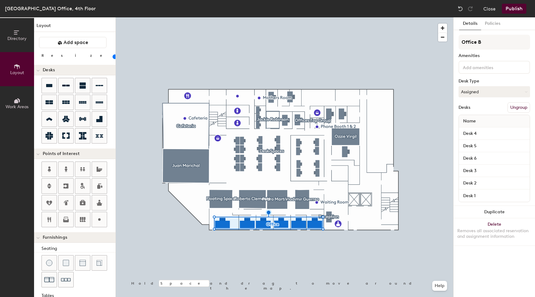
type input "20"
type input "Office Bo"
type input "20"
type input "Office Botto"
type input "20"
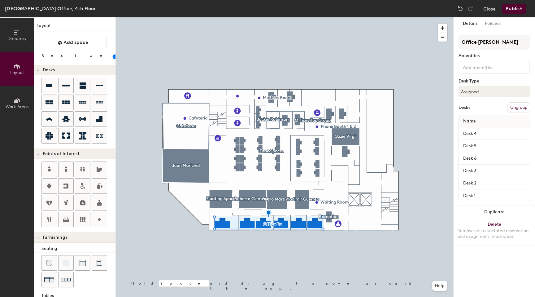
type input "Office Bottom"
type input "20"
type input "Office Bottom"
click at [513, 11] on button "Publish" at bounding box center [514, 9] width 24 height 10
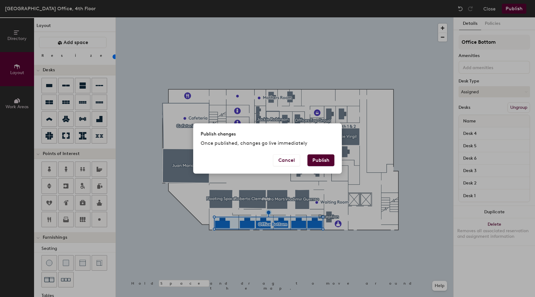
click at [324, 159] on button "Publish" at bounding box center [321, 160] width 27 height 12
type input "20"
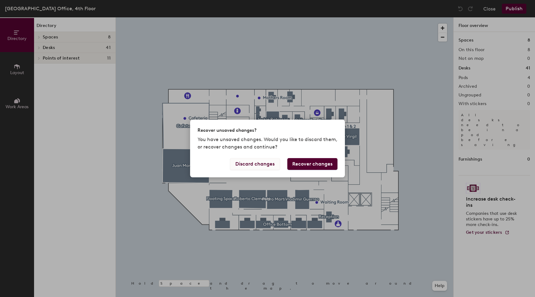
click at [269, 162] on button "Discard changes" at bounding box center [255, 164] width 50 height 12
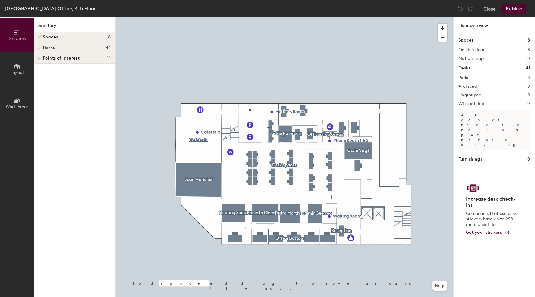
click at [283, 17] on div at bounding box center [285, 17] width 338 height 0
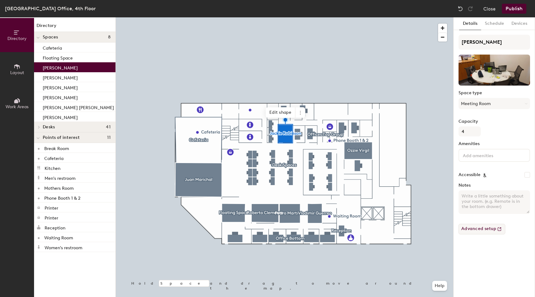
click at [492, 231] on button "Advanced setup" at bounding box center [482, 229] width 47 height 11
click at [300, 111] on icon at bounding box center [300, 111] width 1 height 1
click at [312, 147] on span "Delete" at bounding box center [322, 148] width 55 height 11
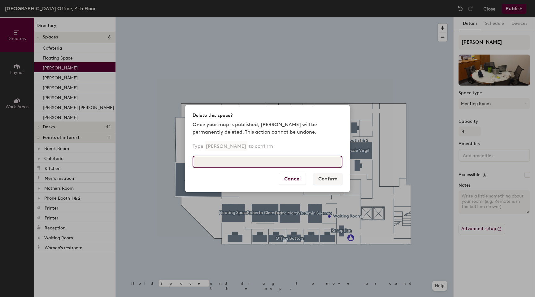
click at [300, 163] on input at bounding box center [268, 161] width 150 height 12
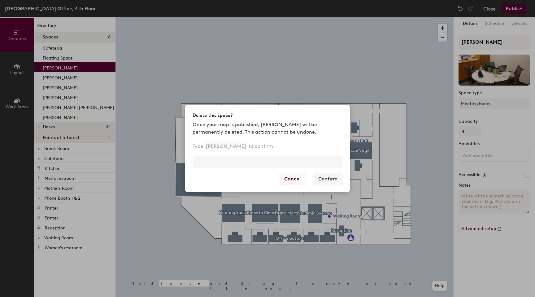
click at [293, 177] on button "Cancel" at bounding box center [292, 179] width 27 height 12
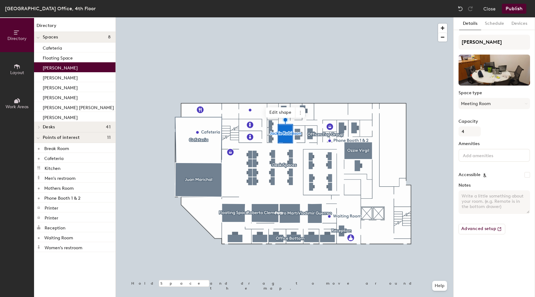
click at [520, 10] on button "Publish" at bounding box center [514, 9] width 24 height 10
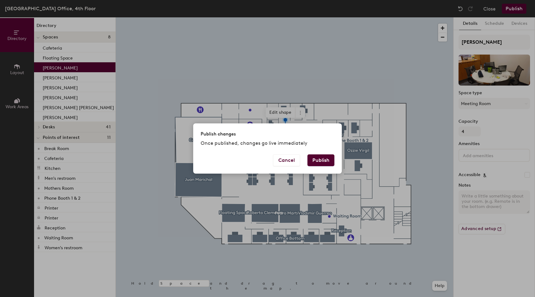
click at [324, 163] on button "Publish" at bounding box center [321, 160] width 27 height 12
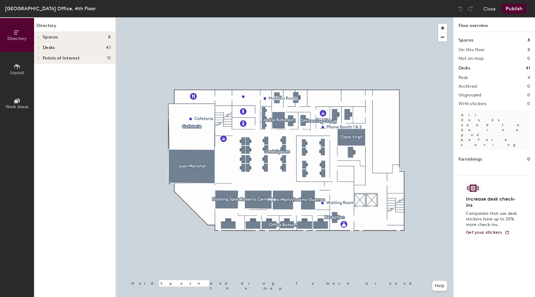
click at [19, 68] on icon at bounding box center [17, 66] width 7 height 7
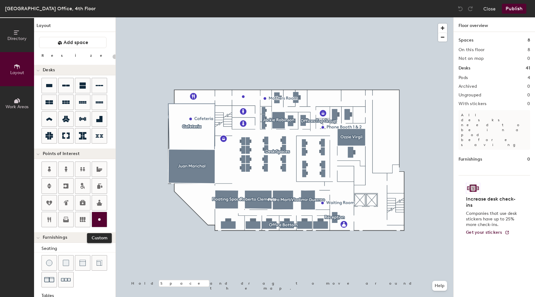
click at [97, 220] on icon at bounding box center [99, 219] width 7 height 7
type input "20"
type input "IT Room"
click at [335, 110] on span "Done" at bounding box center [333, 111] width 18 height 11
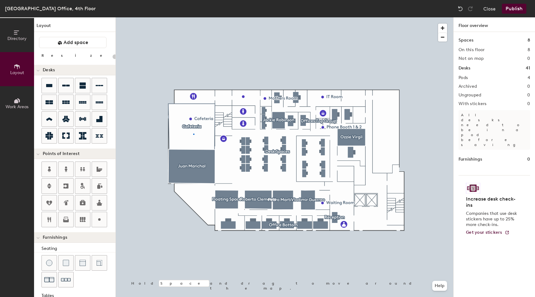
click at [194, 17] on div at bounding box center [285, 17] width 338 height 0
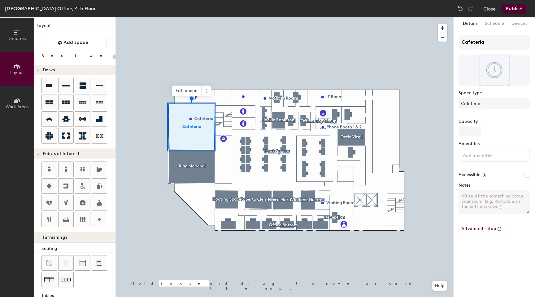
click at [517, 7] on button "Publish" at bounding box center [514, 9] width 24 height 10
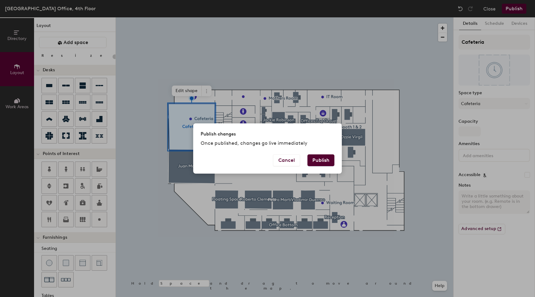
click at [321, 160] on button "Publish" at bounding box center [321, 160] width 27 height 12
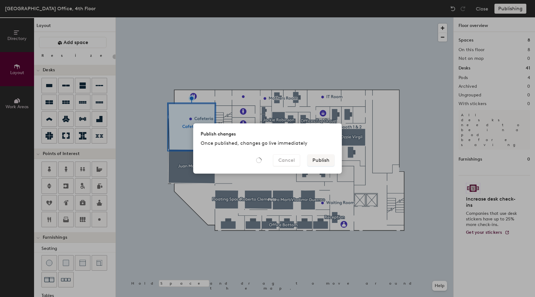
type input "20"
